Goal: Task Accomplishment & Management: Complete application form

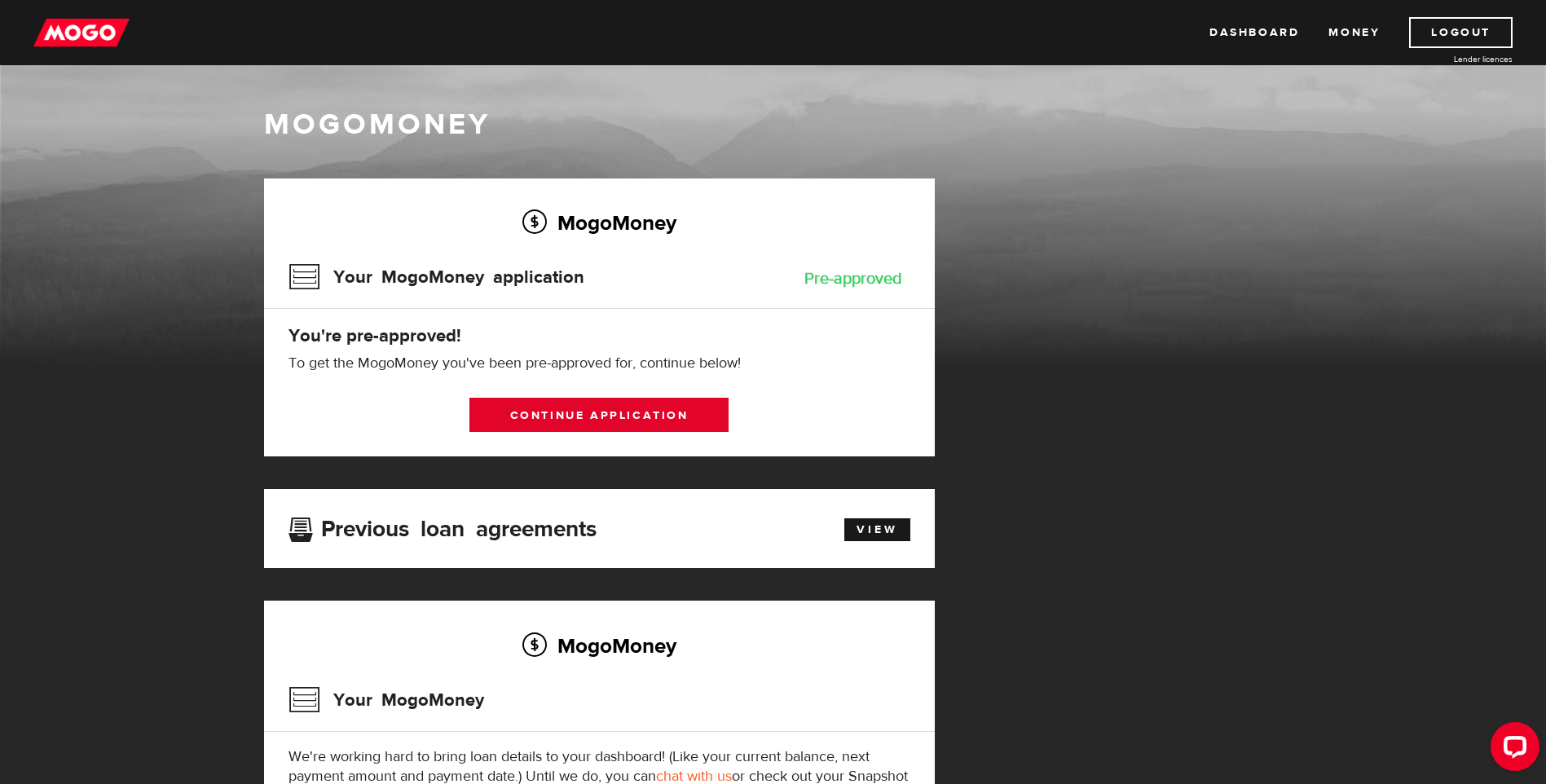
click at [570, 413] on link "Continue application" at bounding box center [598, 414] width 259 height 35
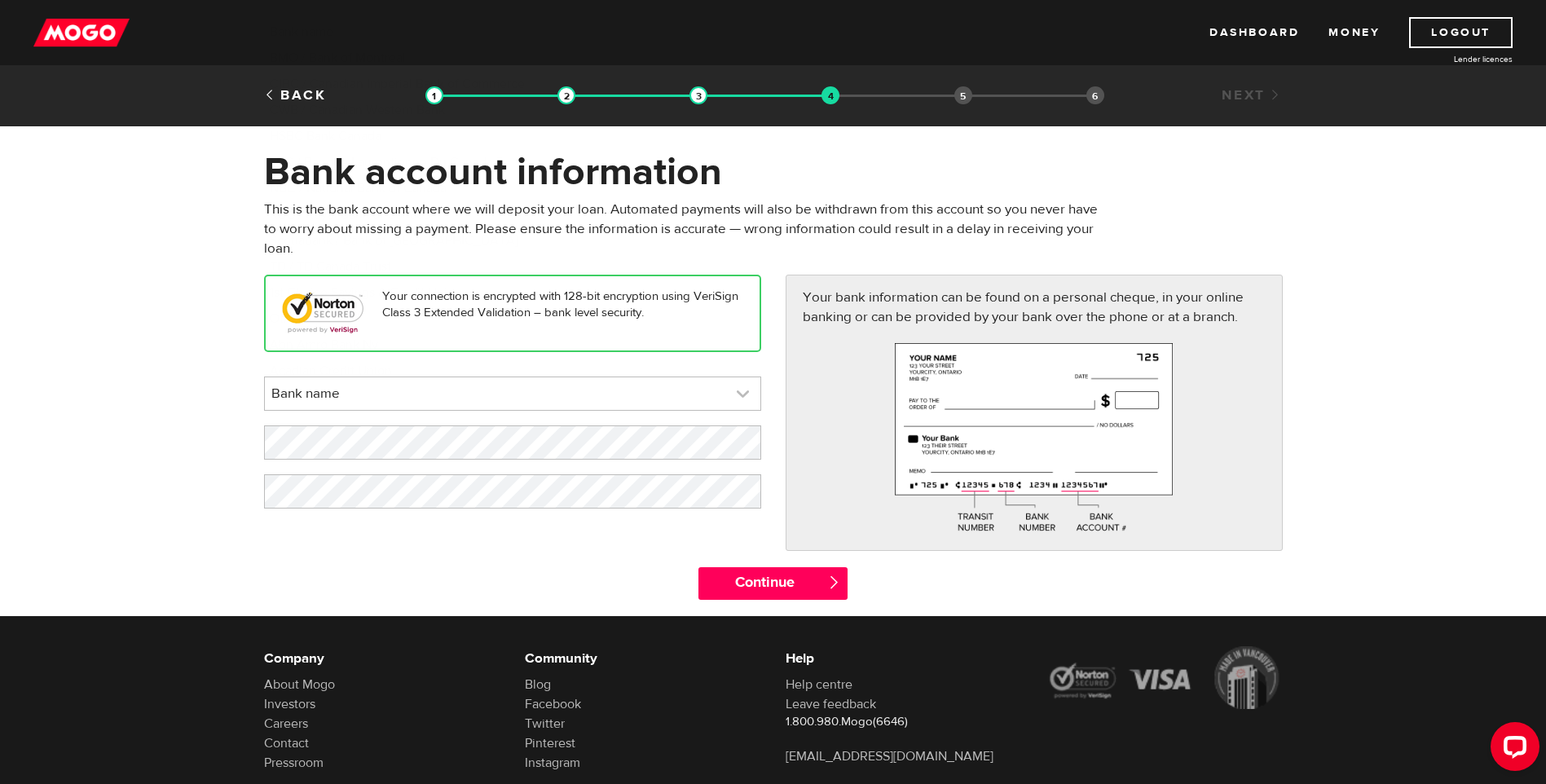
click at [561, 392] on link at bounding box center [513, 393] width 496 height 33
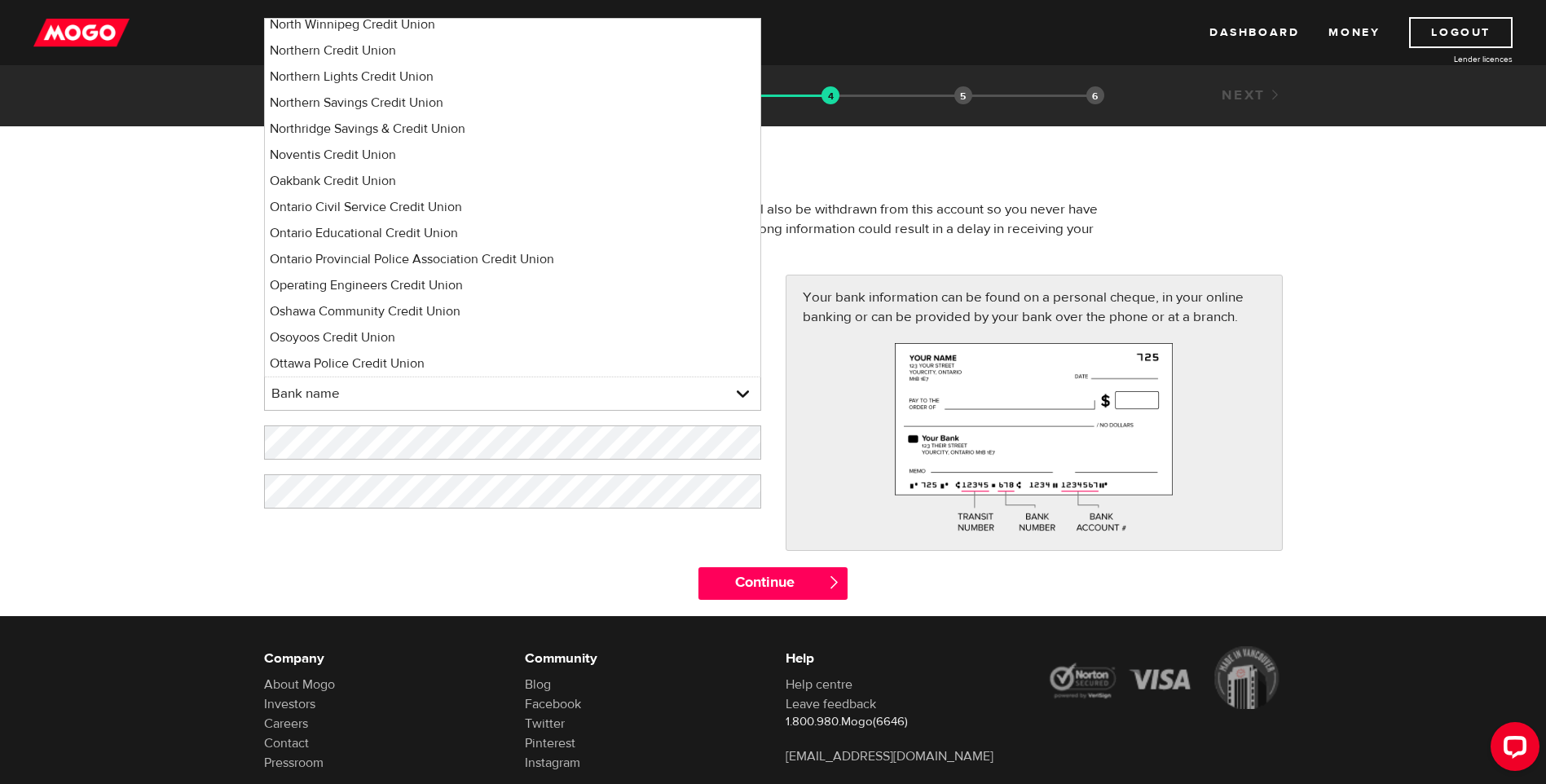
scroll to position [121, 0]
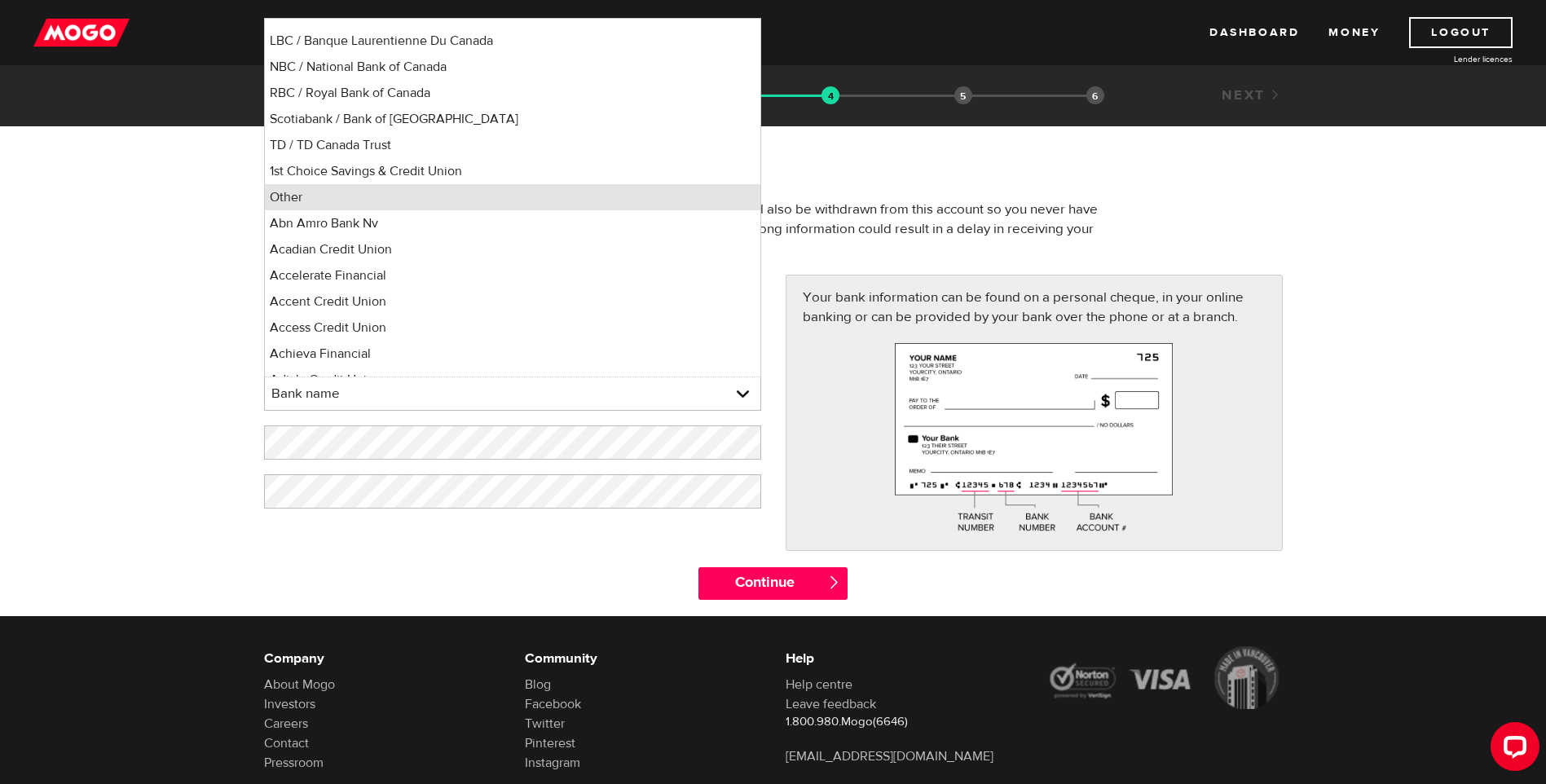
click at [341, 203] on li "Other" at bounding box center [513, 197] width 496 height 26
select select "0"
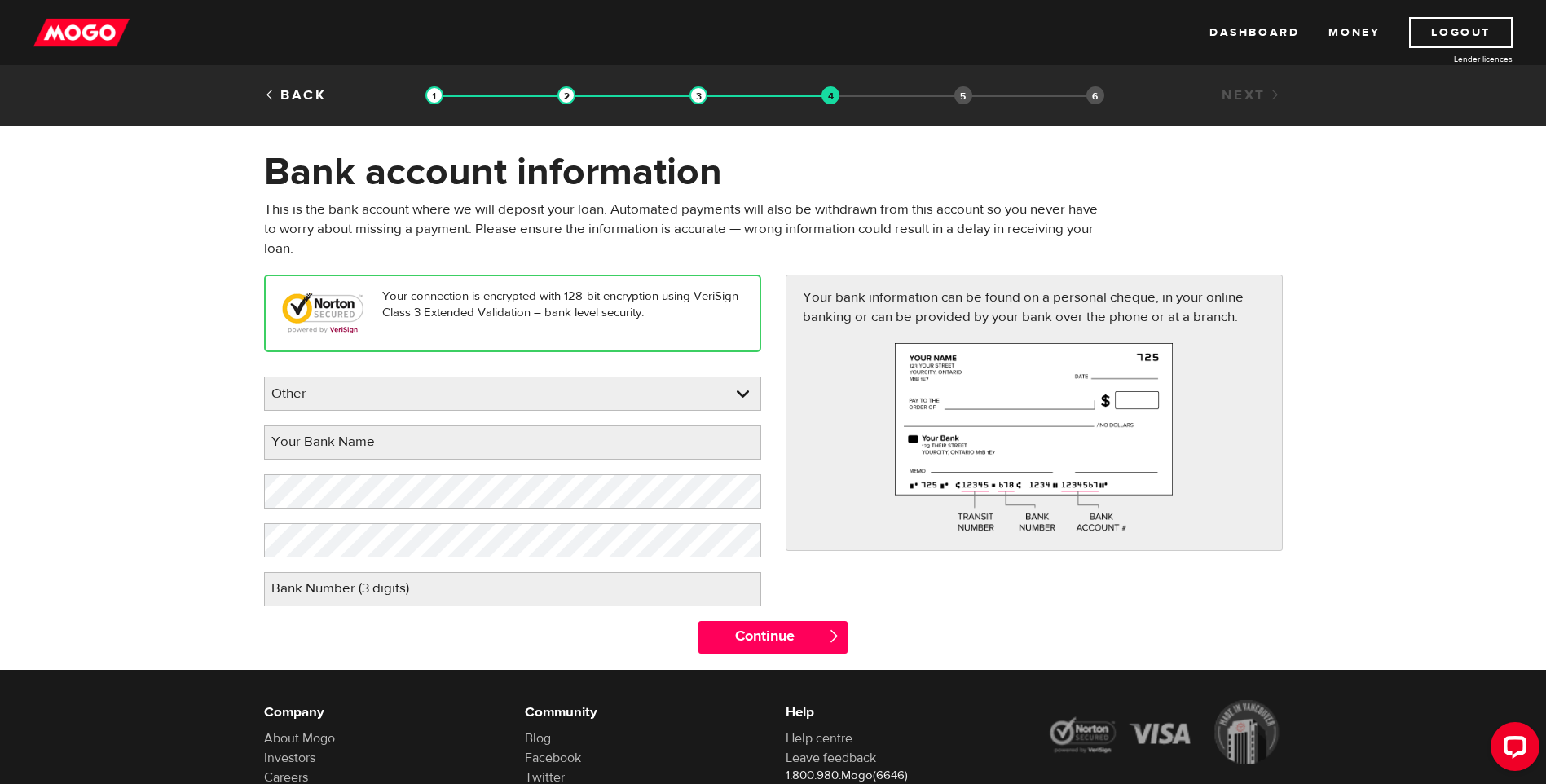
click at [359, 443] on label "Your Bank Name" at bounding box center [335, 442] width 144 height 34
click at [359, 443] on input "Your Bank Name" at bounding box center [512, 442] width 497 height 35
type input "koho"
click at [418, 591] on label "Bank Number (3 digits)" at bounding box center [353, 589] width 178 height 34
click at [418, 591] on input "Bank Number (3 digits)" at bounding box center [512, 589] width 497 height 35
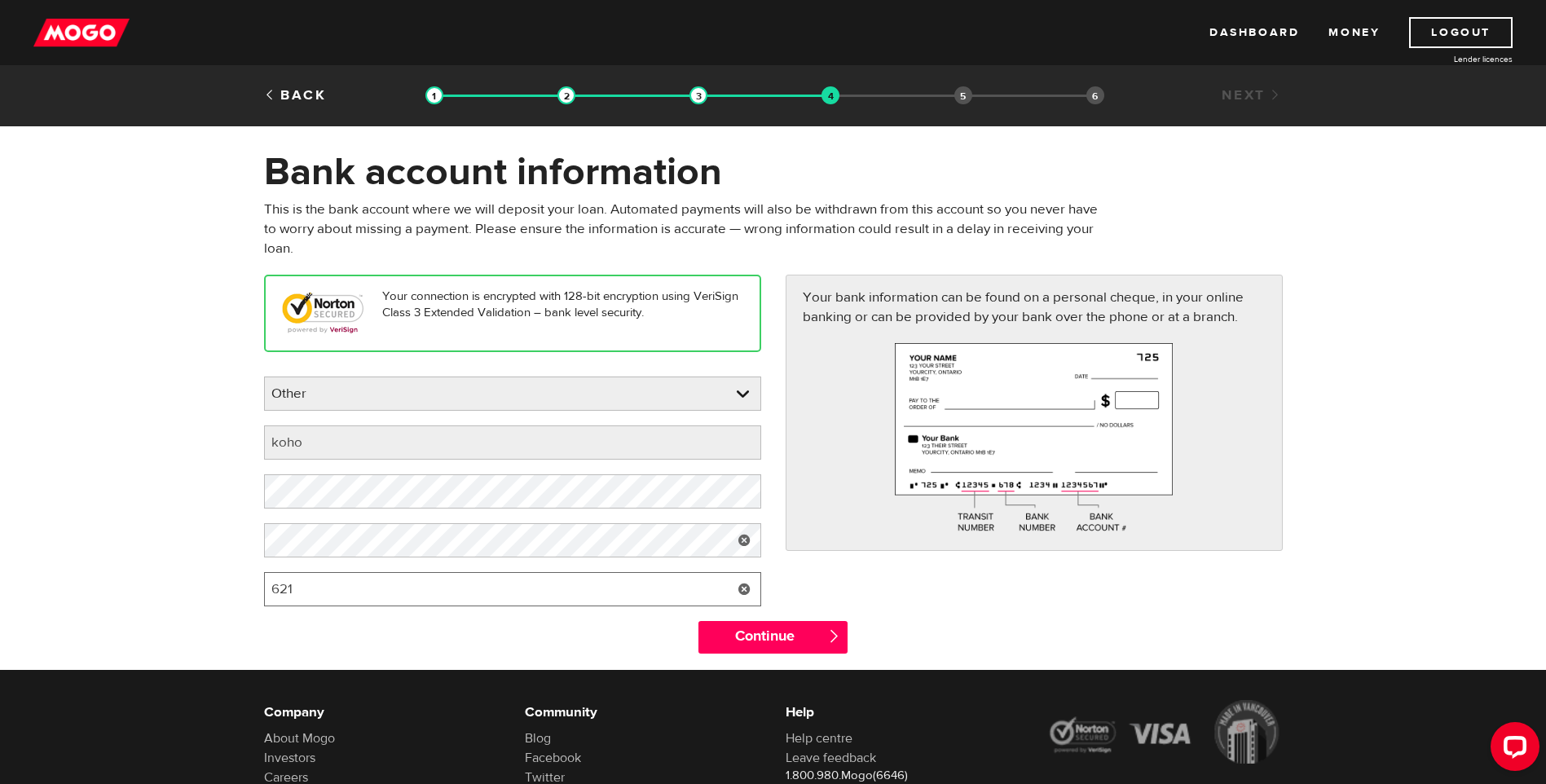
type input "621"
click at [169, 537] on form "Bank account information Oops! Please review the areas highlighted below and ma…" at bounding box center [773, 409] width 1546 height 521
click at [194, 489] on form "Bank account information Oops! Please review the areas highlighted below and ma…" at bounding box center [773, 409] width 1546 height 521
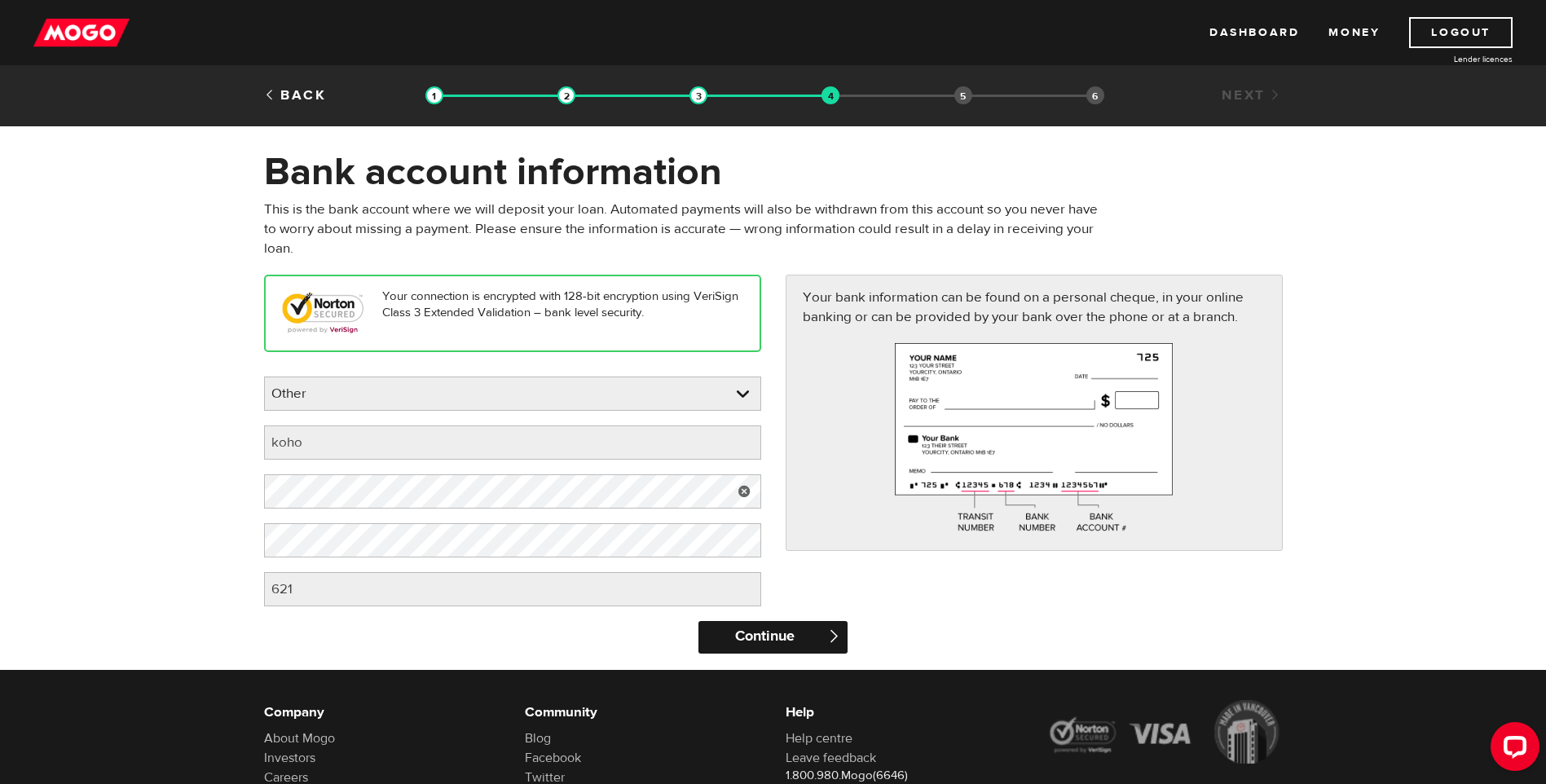
click at [731, 631] on input "Continue" at bounding box center [773, 636] width 149 height 33
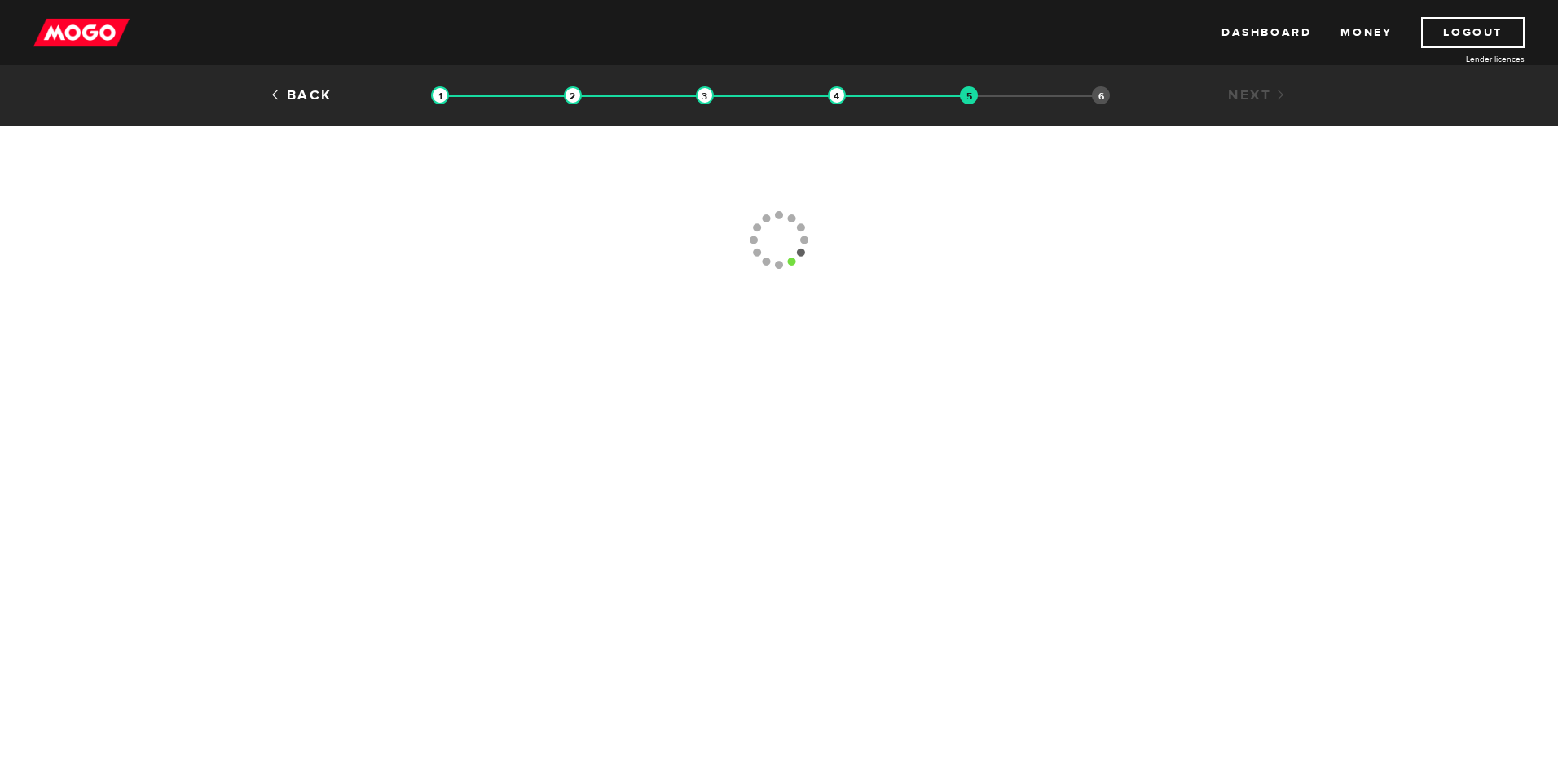
type input "(226) 239-1942"
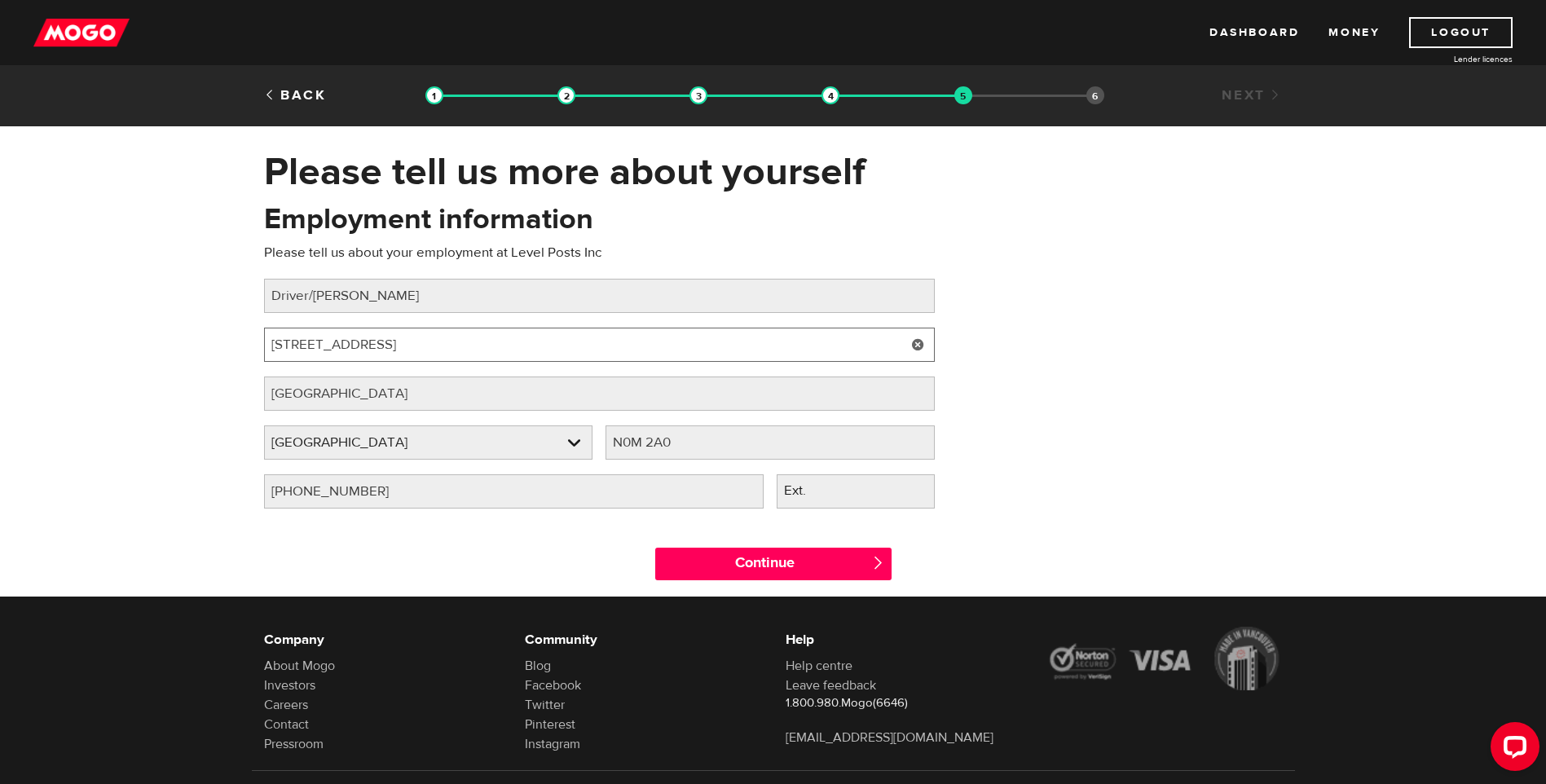
click at [570, 346] on input "22958 Highbury Ave N, Ilderton, ON N0M 2A0" at bounding box center [599, 344] width 670 height 35
drag, startPoint x: 570, startPoint y: 346, endPoint x: 246, endPoint y: 326, distance: 324.6
click at [246, 325] on div "Please tell us more about yourself Oops! Please review the areas highlighted be…" at bounding box center [773, 373] width 1546 height 448
type input "297 exter rd"
click at [742, 444] on input "N0M 2A0" at bounding box center [771, 442] width 329 height 35
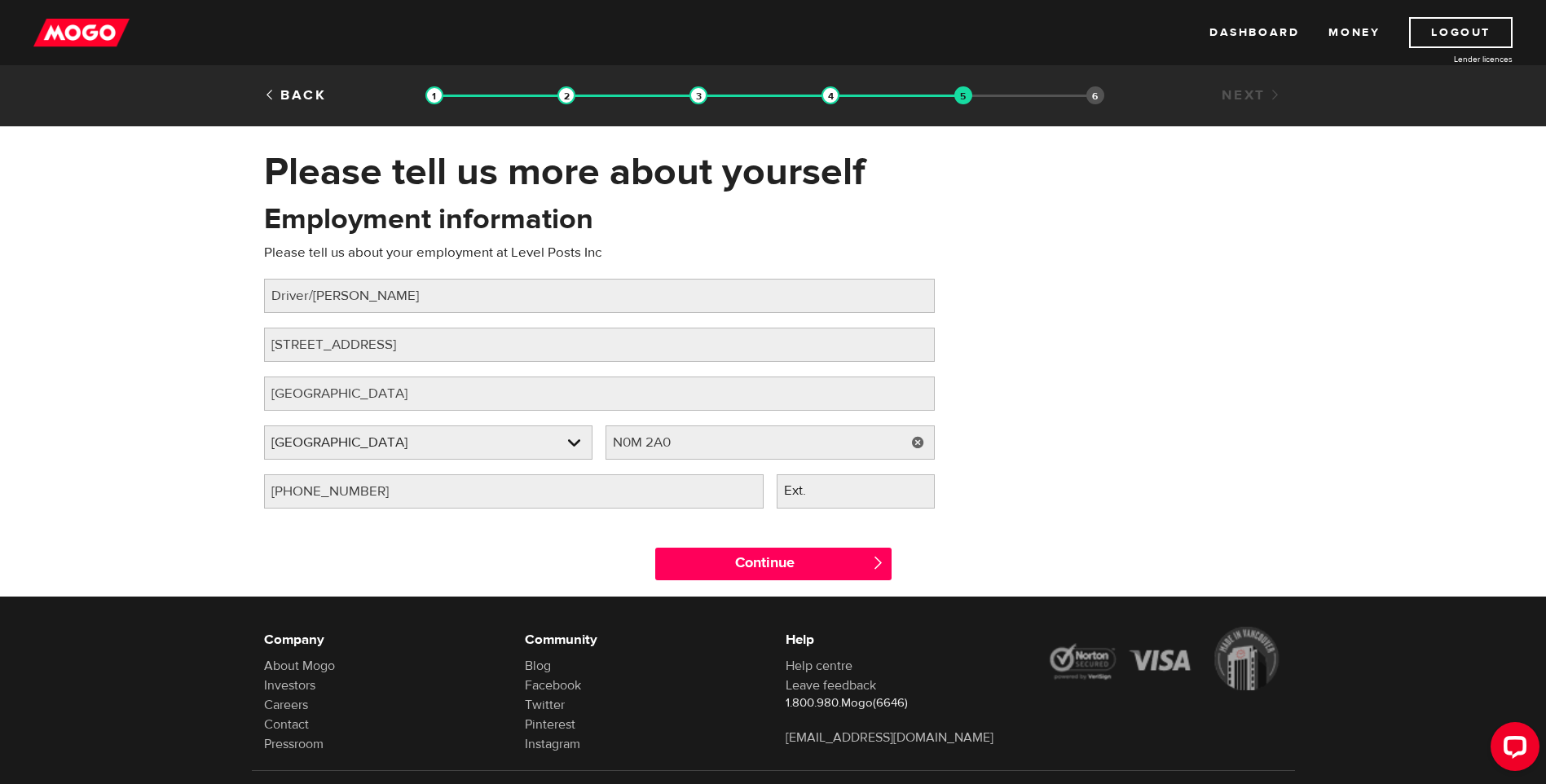
click at [915, 441] on link at bounding box center [918, 442] width 34 height 35
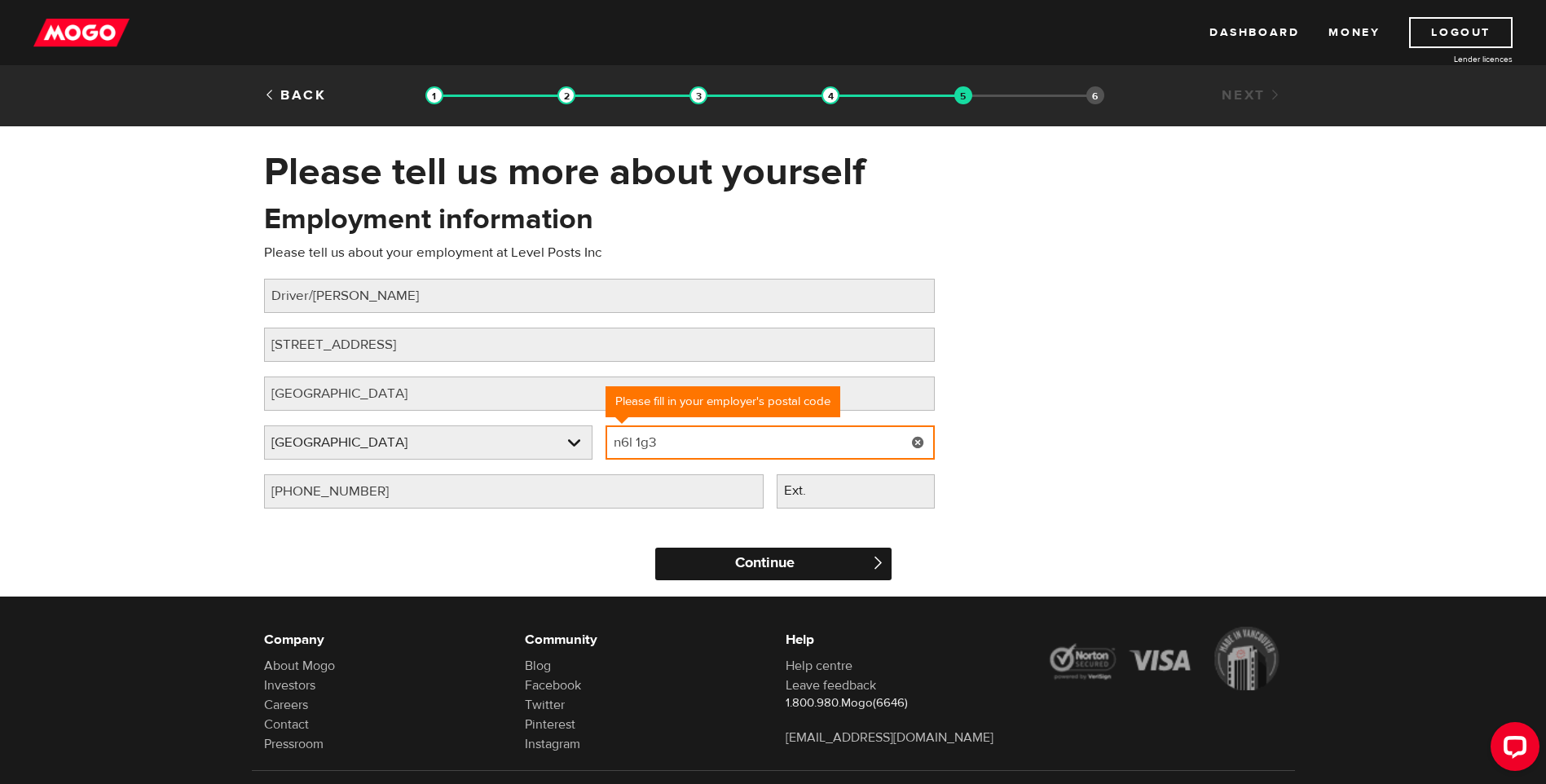
type input "n6l 1g3"
click at [788, 562] on input "Continue" at bounding box center [773, 563] width 236 height 33
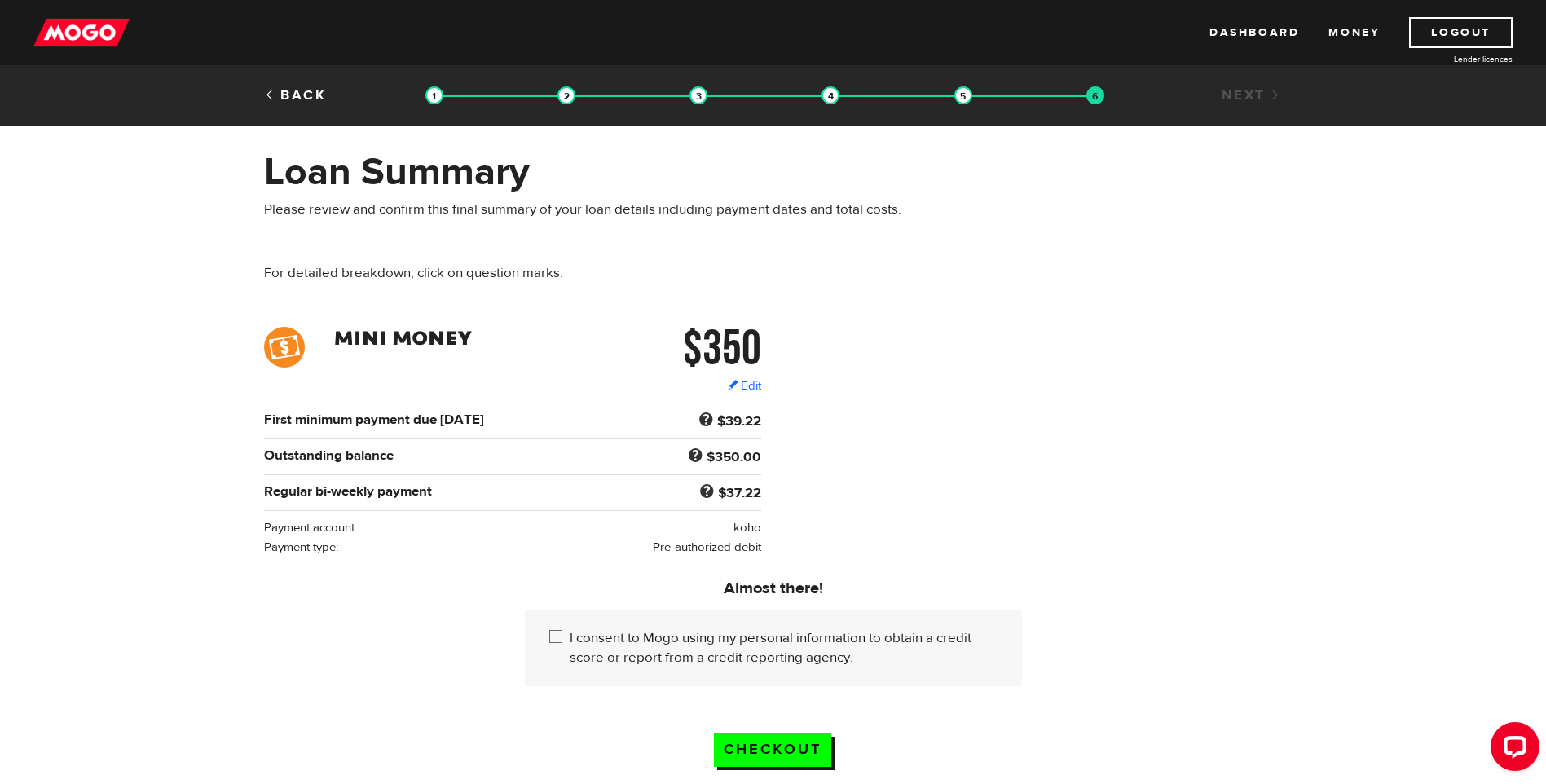
click at [552, 631] on input "I consent to Mogo using my personal information to obtain a credit score or rep…" at bounding box center [559, 638] width 21 height 21
checkbox input "true"
click at [745, 742] on input "Checkout" at bounding box center [773, 750] width 117 height 34
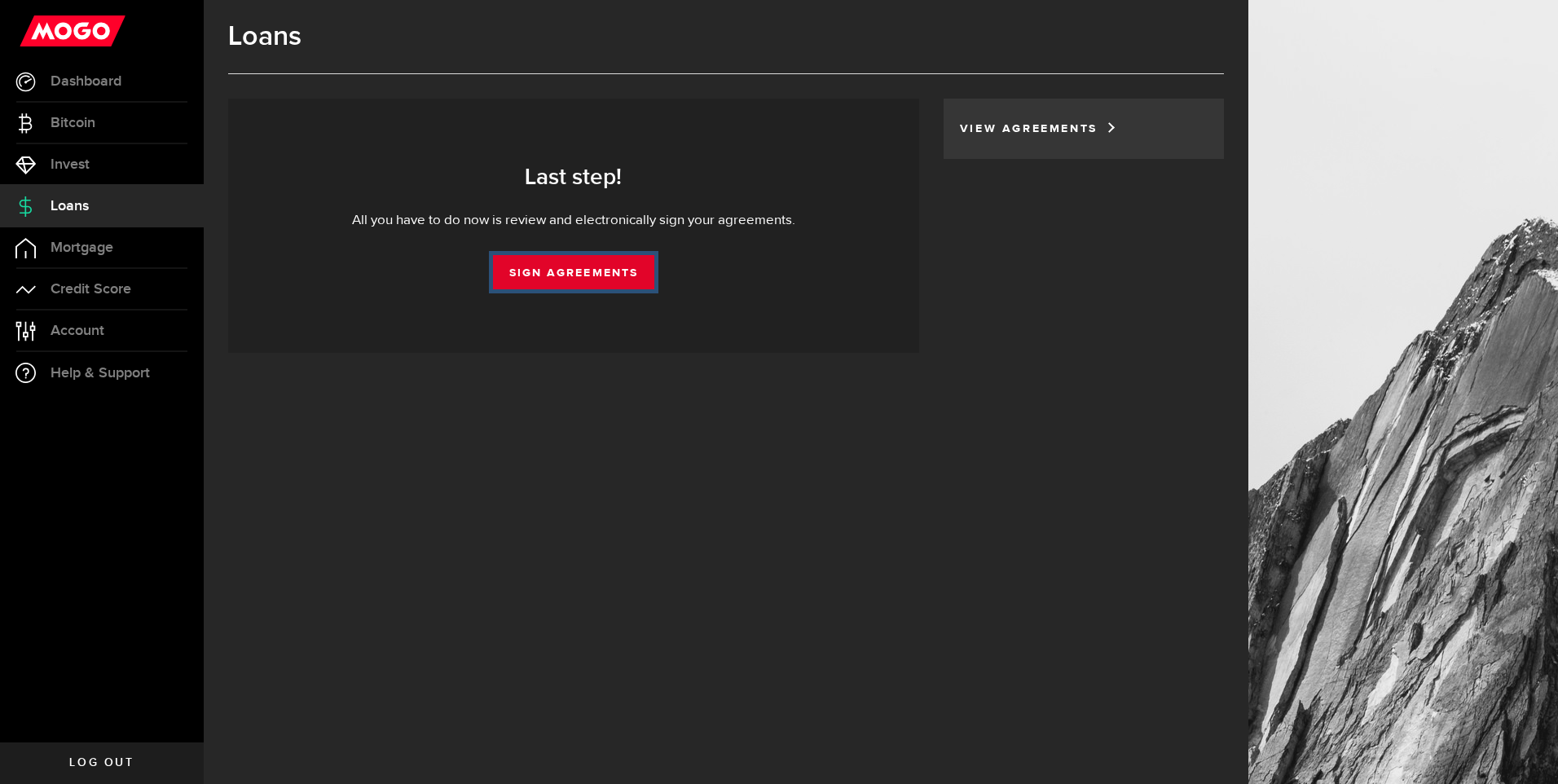
click at [556, 273] on link "Sign Agreements" at bounding box center [573, 272] width 162 height 35
